Goal: Obtain resource: Obtain resource

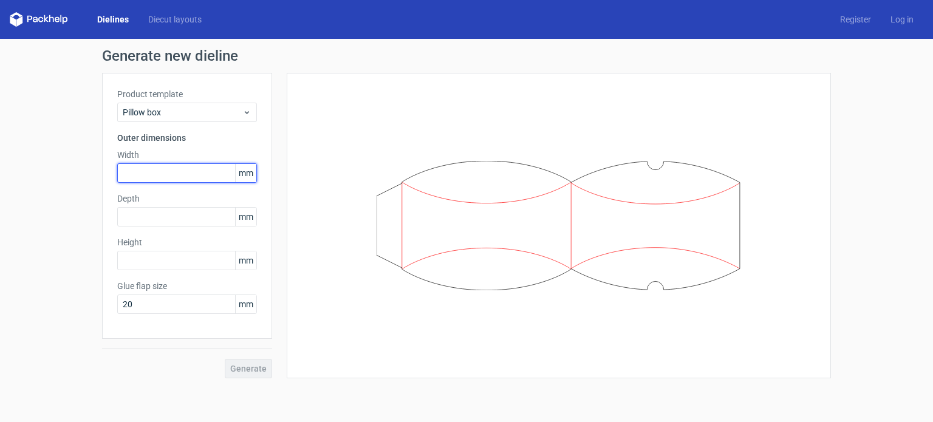
click at [230, 169] on input "text" at bounding box center [187, 172] width 140 height 19
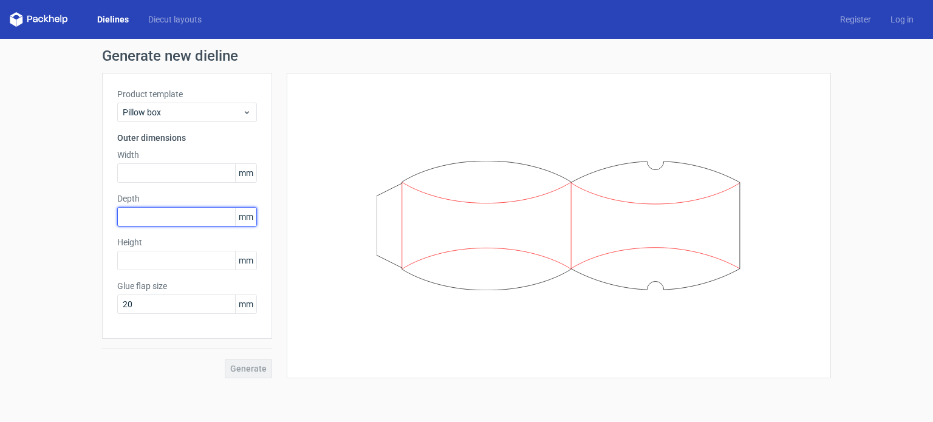
click at [165, 218] on input "text" at bounding box center [187, 216] width 140 height 19
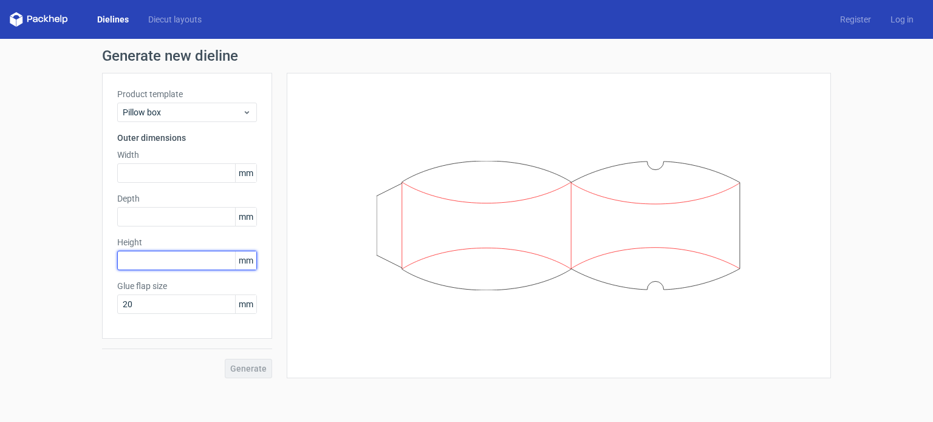
click at [172, 255] on input "text" at bounding box center [187, 260] width 140 height 19
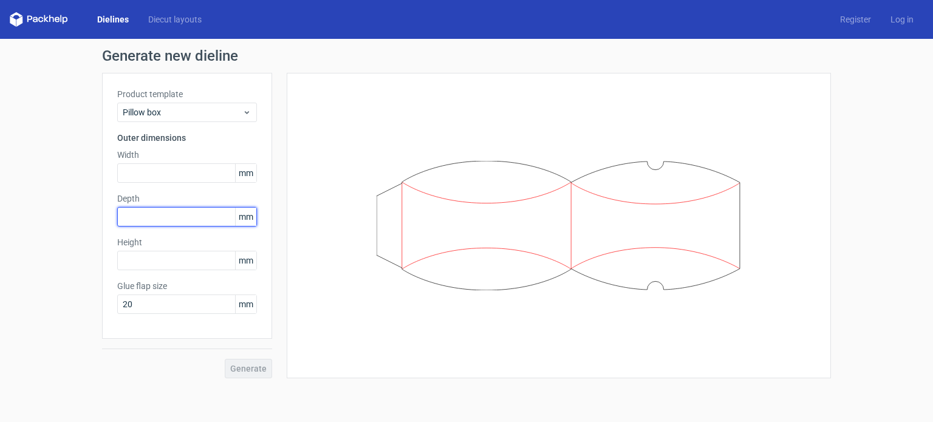
click at [172, 221] on input "text" at bounding box center [187, 216] width 140 height 19
click at [172, 221] on input "4" at bounding box center [187, 216] width 140 height 19
type input "40"
click at [182, 241] on label "Height" at bounding box center [187, 242] width 140 height 12
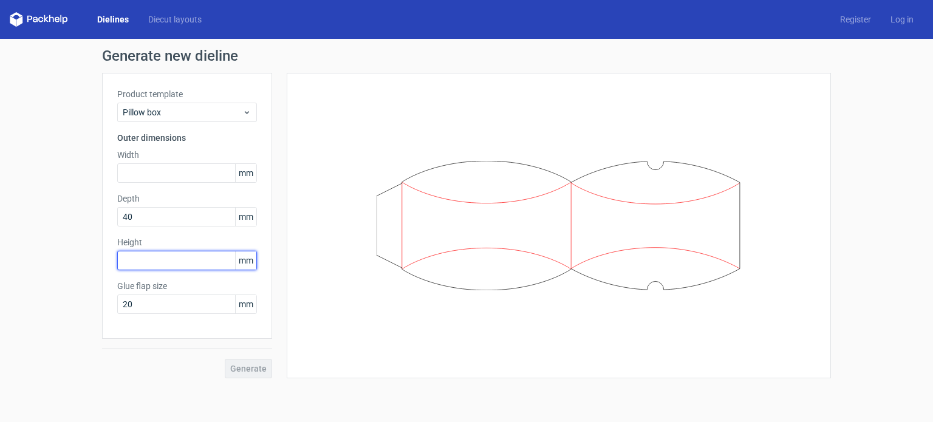
click at [162, 260] on input "text" at bounding box center [187, 260] width 140 height 19
click at [203, 162] on div "Width mm" at bounding box center [187, 166] width 140 height 34
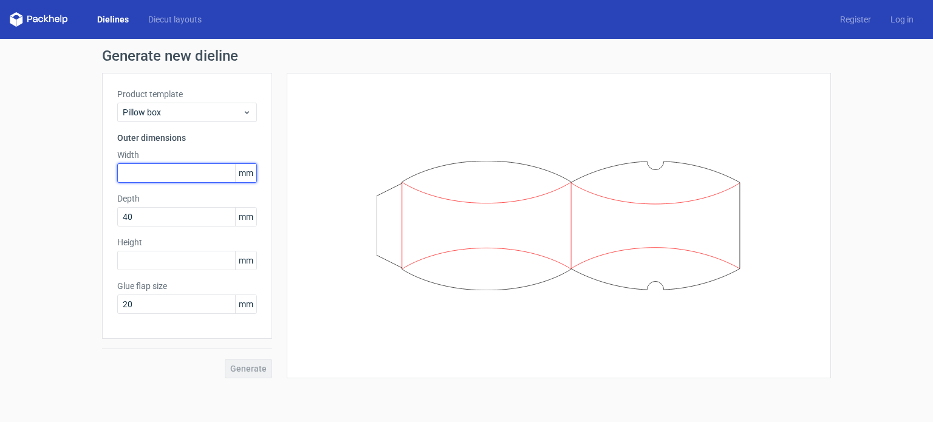
click at [197, 170] on input "text" at bounding box center [187, 172] width 140 height 19
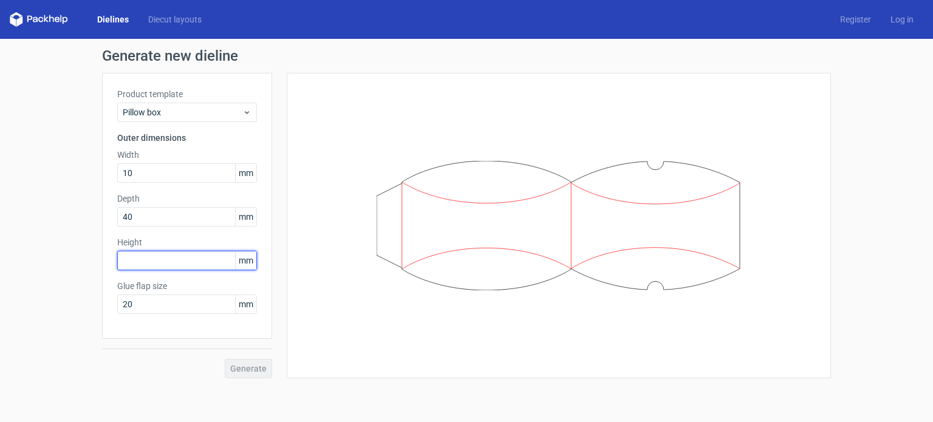
click at [202, 269] on div "Height mm" at bounding box center [187, 253] width 140 height 34
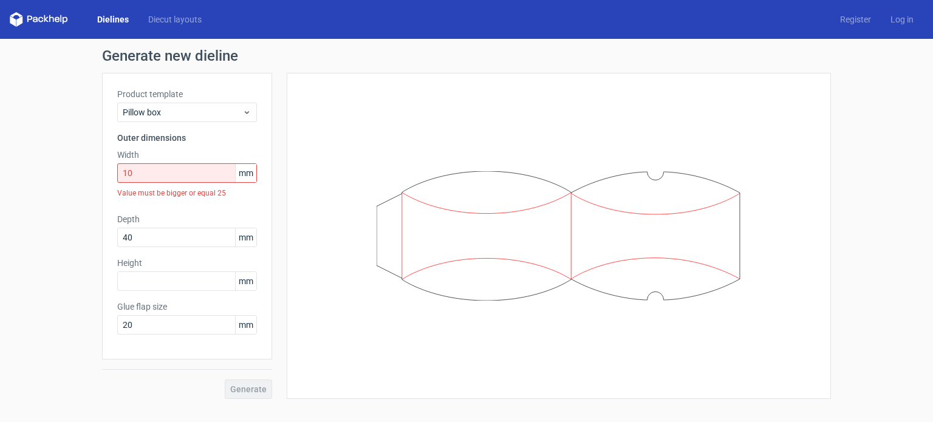
click at [212, 162] on div "Width 10 mm Value must be bigger or equal 25" at bounding box center [187, 176] width 140 height 55
click at [199, 171] on input "10" at bounding box center [187, 172] width 140 height 19
drag, startPoint x: 174, startPoint y: 173, endPoint x: 80, endPoint y: 172, distance: 94.1
click at [80, 172] on div "Generate new dieline Product template Pillow box Outer dimensions Width 10 mm V…" at bounding box center [466, 224] width 933 height 370
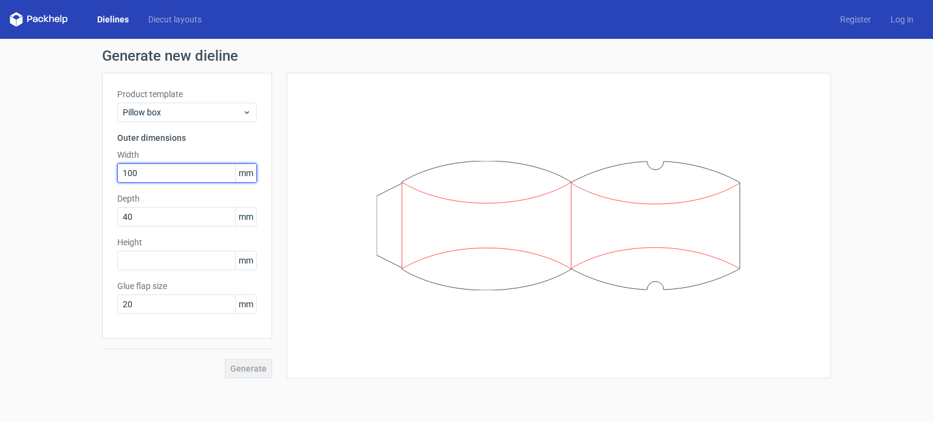
type input "100"
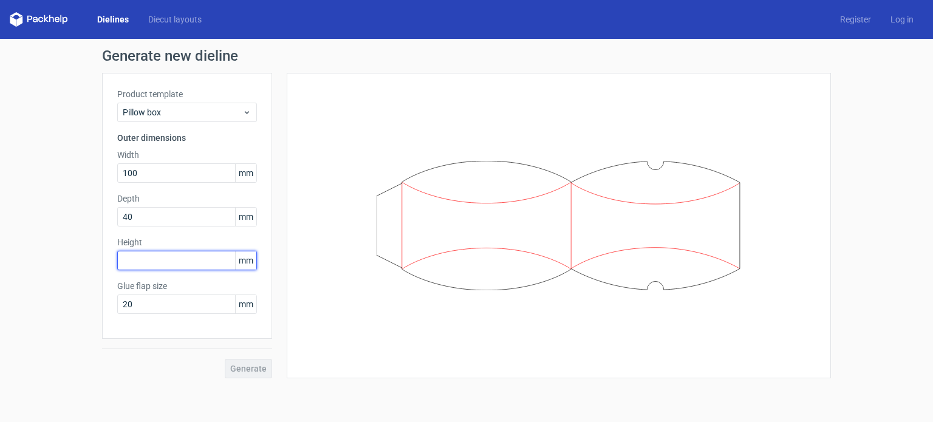
click at [195, 256] on input "text" at bounding box center [187, 260] width 140 height 19
type input "180"
click at [238, 362] on button "Generate" at bounding box center [248, 368] width 47 height 19
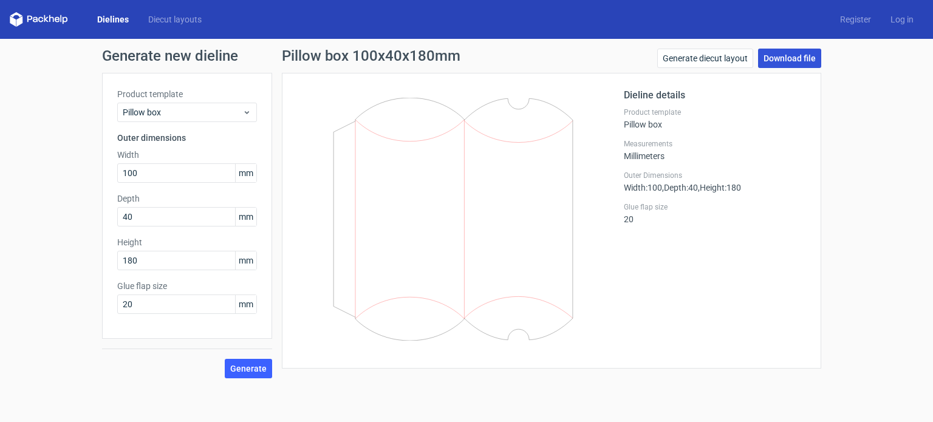
click at [806, 59] on link "Download file" at bounding box center [789, 58] width 63 height 19
